Goal: Task Accomplishment & Management: Manage account settings

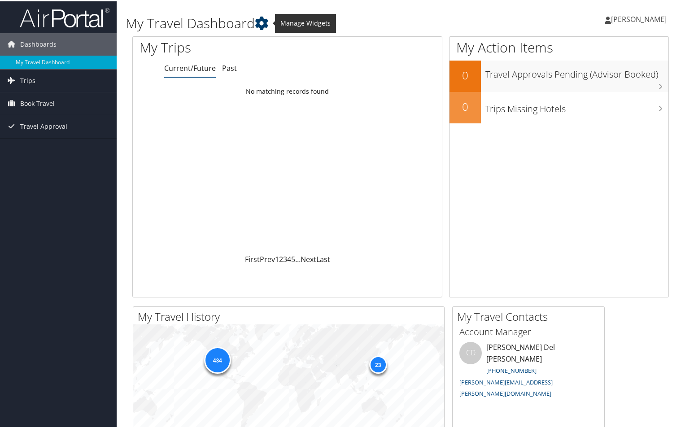
click at [264, 22] on icon at bounding box center [261, 21] width 13 height 13
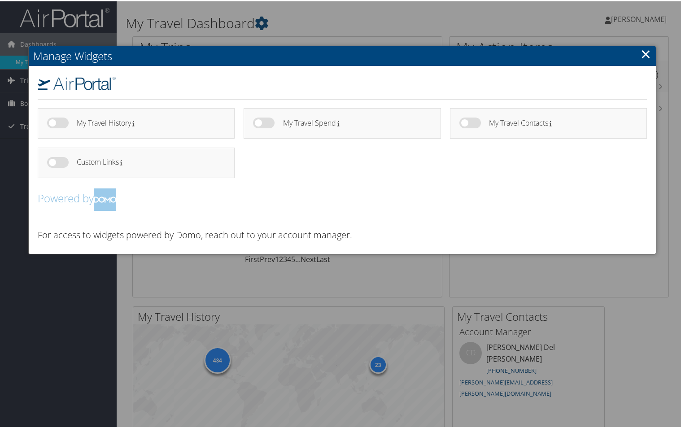
click at [499, 287] on div at bounding box center [342, 214] width 684 height 428
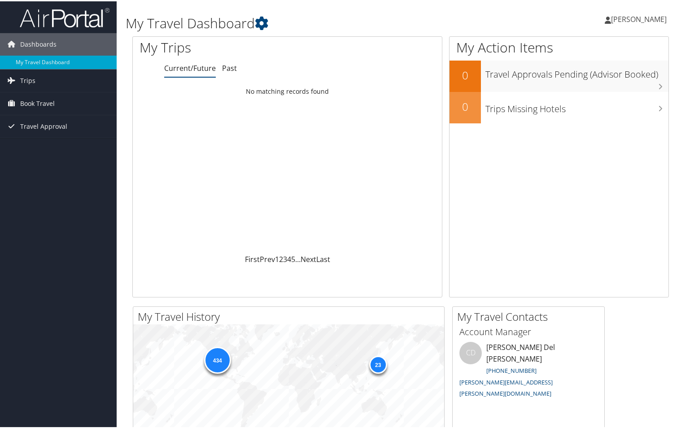
click at [628, 17] on span "[PERSON_NAME]" at bounding box center [639, 18] width 56 height 10
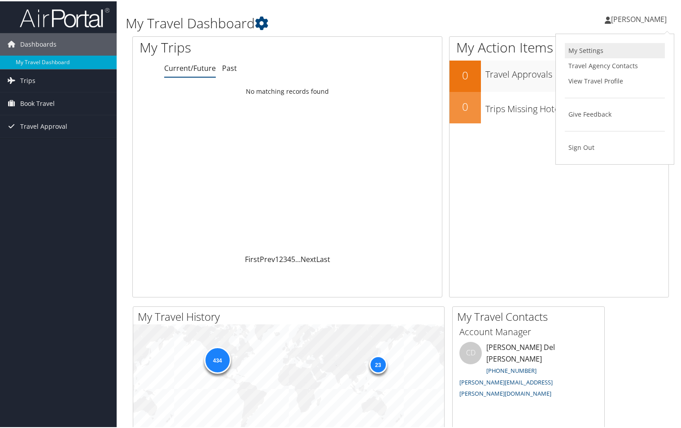
click at [591, 45] on link "My Settings" at bounding box center [615, 49] width 100 height 15
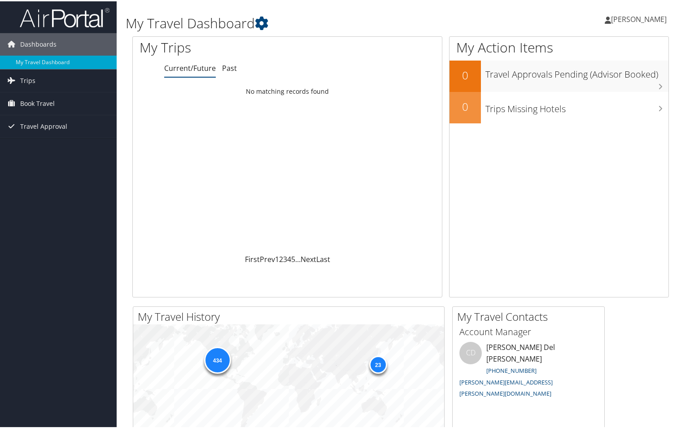
drag, startPoint x: 0, startPoint y: 0, endPoint x: 624, endPoint y: 20, distance: 624.5
click at [624, 20] on span "[PERSON_NAME]" at bounding box center [639, 18] width 56 height 10
click at [605, 77] on link "View Travel Profile" at bounding box center [615, 79] width 100 height 15
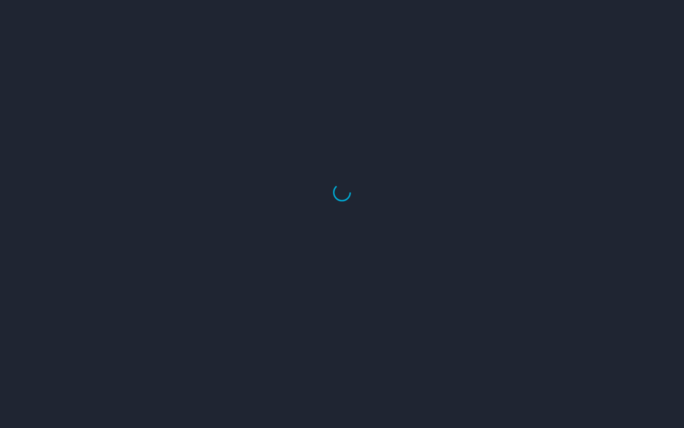
select select "US"
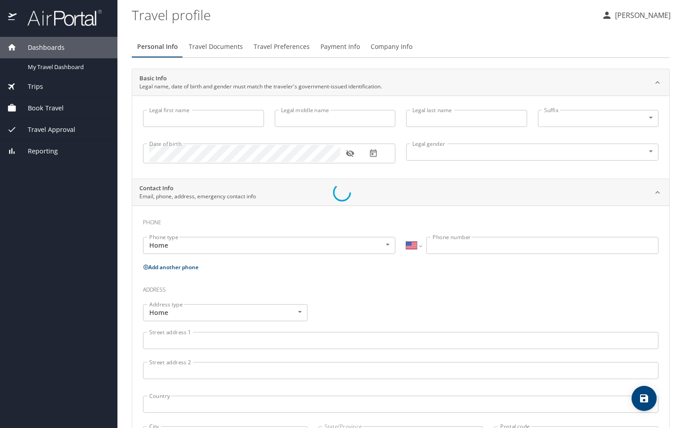
type input "[PERSON_NAME]"
type input "Male"
type input "Holly"
type input "Stuart"
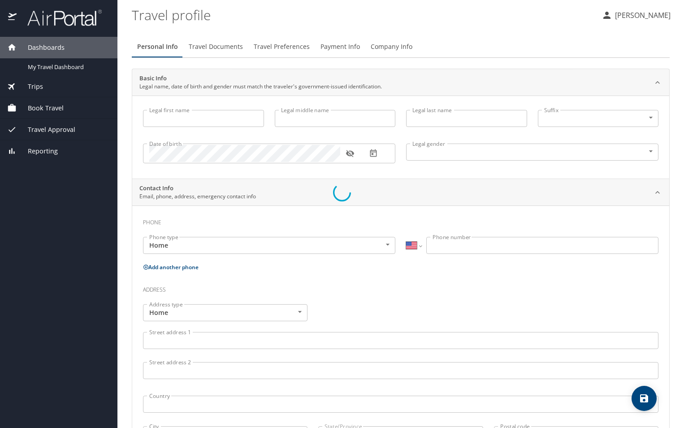
select select "AT"
type input "057 705 299"
select select "AT"
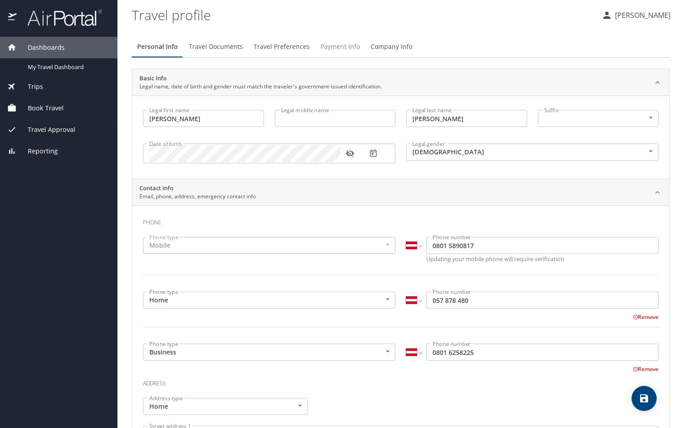
click at [334, 45] on span "Payment Info" at bounding box center [340, 46] width 39 height 11
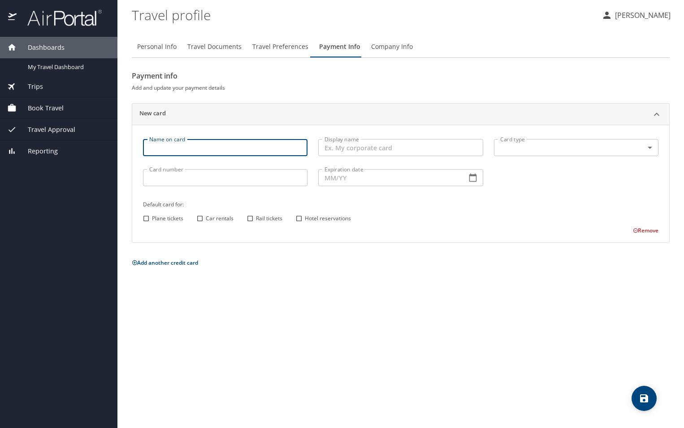
click at [201, 147] on input "Name on card" at bounding box center [225, 147] width 165 height 17
type input "[PERSON_NAME]"
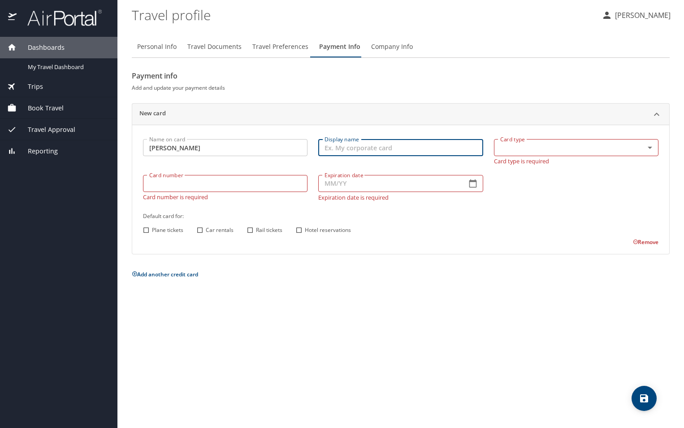
click at [357, 147] on input "Display name" at bounding box center [400, 147] width 165 height 17
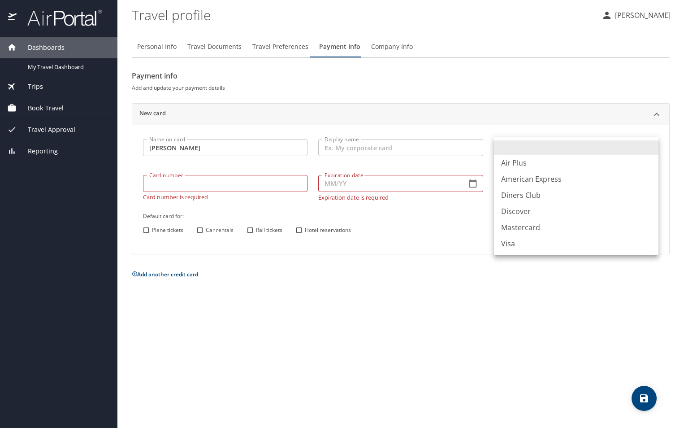
click at [646, 147] on body "Dashboards My Travel Dashboard Trips Current / Future Trips Past Trips Trips Mi…" at bounding box center [342, 214] width 684 height 428
click at [514, 246] on li "Visa" at bounding box center [576, 243] width 165 height 16
type input "VI"
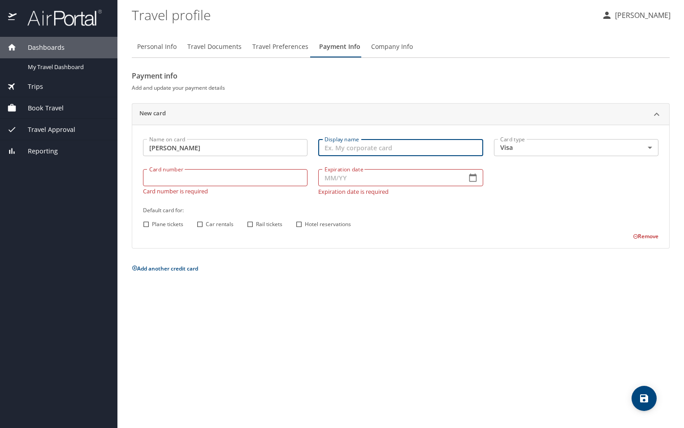
click at [430, 148] on input "Display name" at bounding box center [400, 147] width 165 height 17
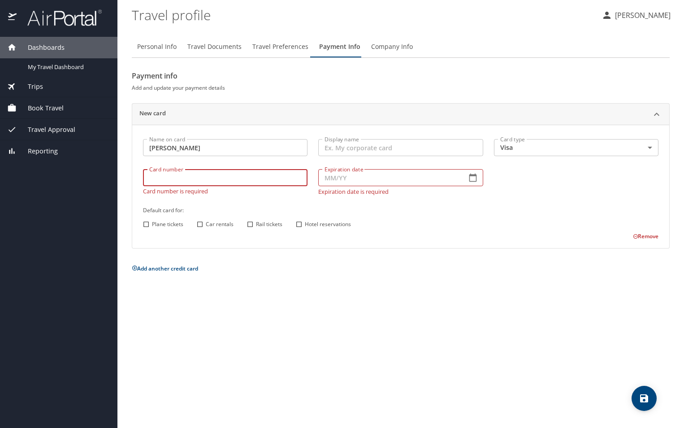
click at [240, 182] on input "Card number" at bounding box center [225, 177] width 165 height 17
type input "4808017015266026"
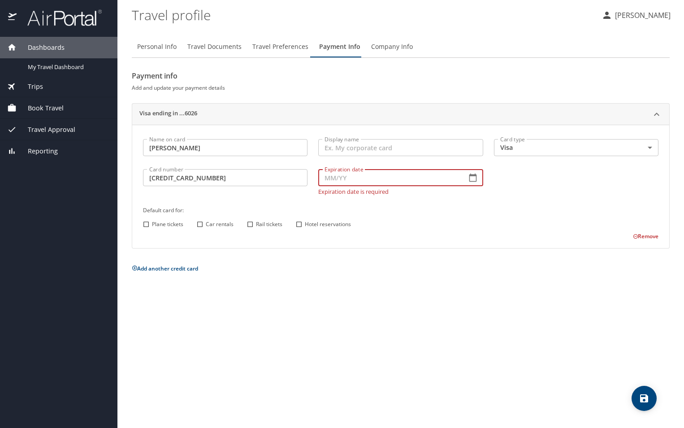
click at [364, 178] on input "Expiration date" at bounding box center [388, 177] width 141 height 17
type input "04/28"
click at [148, 222] on input "Plane tickets" at bounding box center [146, 224] width 12 height 12
checkbox input "true"
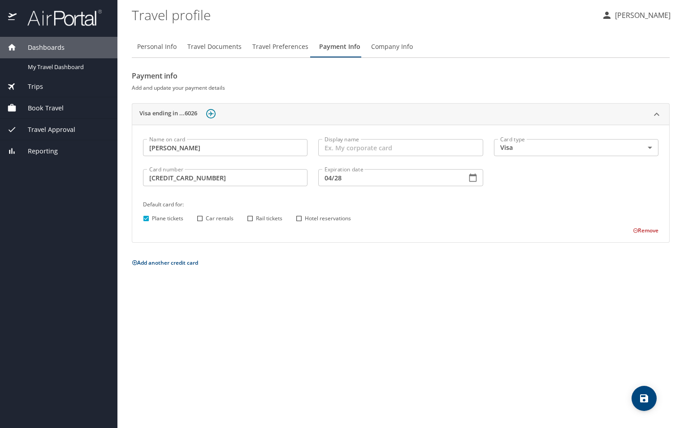
click at [200, 219] on input "Car rentals" at bounding box center [200, 219] width 12 height 12
checkbox input "true"
click at [250, 219] on input "Rail tickets" at bounding box center [250, 219] width 12 height 12
checkbox input "true"
click at [300, 218] on input "Hotel reservations" at bounding box center [299, 219] width 12 height 12
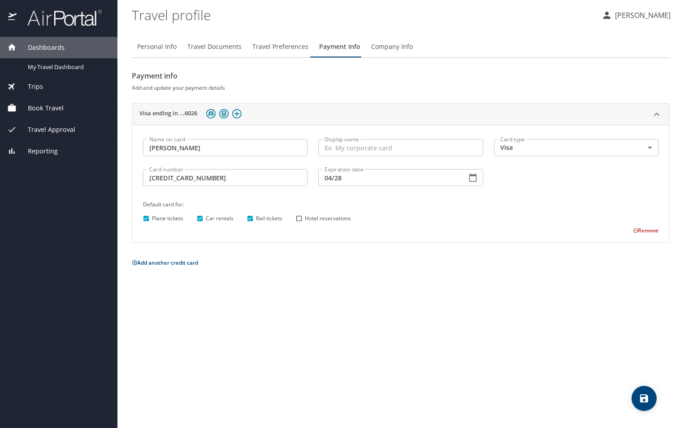
checkbox input "true"
click at [371, 150] on input "Display name" at bounding box center [400, 147] width 165 height 17
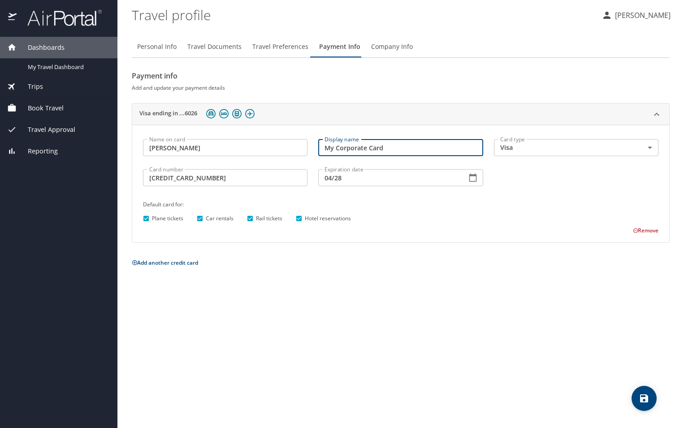
type input "My Corporate Card"
click at [643, 401] on icon "save" at bounding box center [644, 398] width 8 height 8
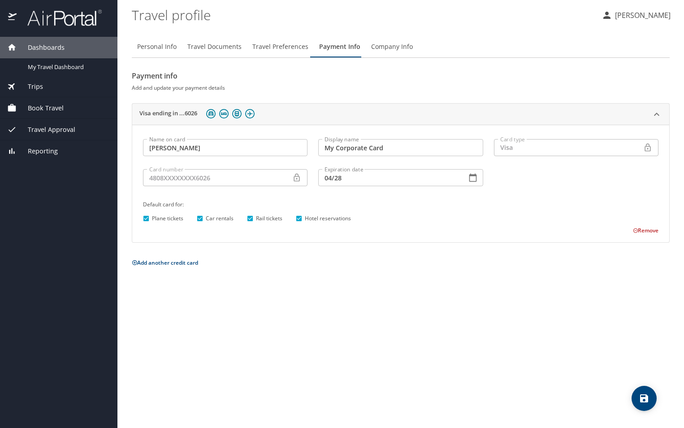
drag, startPoint x: 637, startPoint y: 14, endPoint x: 541, endPoint y: 29, distance: 96.7
click at [541, 29] on div "Personal Info Travel Documents Travel Preferences Payment Info Company Info Pay…" at bounding box center [401, 228] width 538 height 399
click at [55, 68] on span "My Travel Dashboard" at bounding box center [67, 67] width 79 height 9
